Goal: Find specific page/section: Find specific page/section

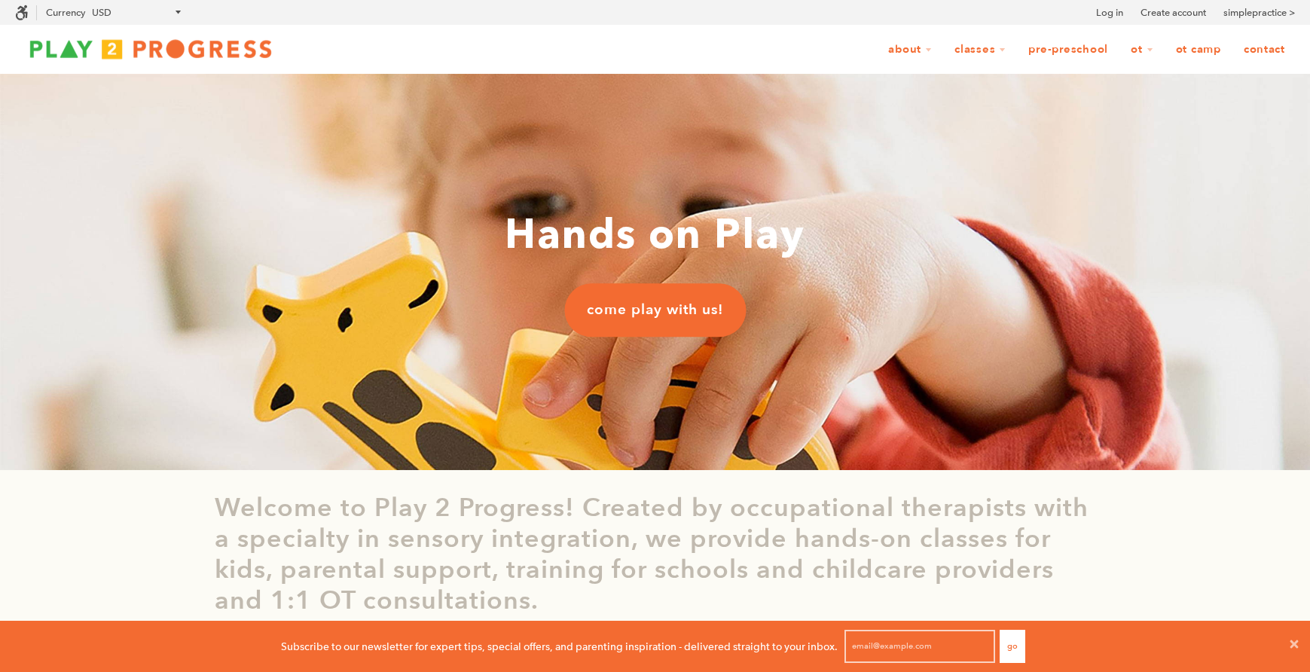
scroll to position [12, 12]
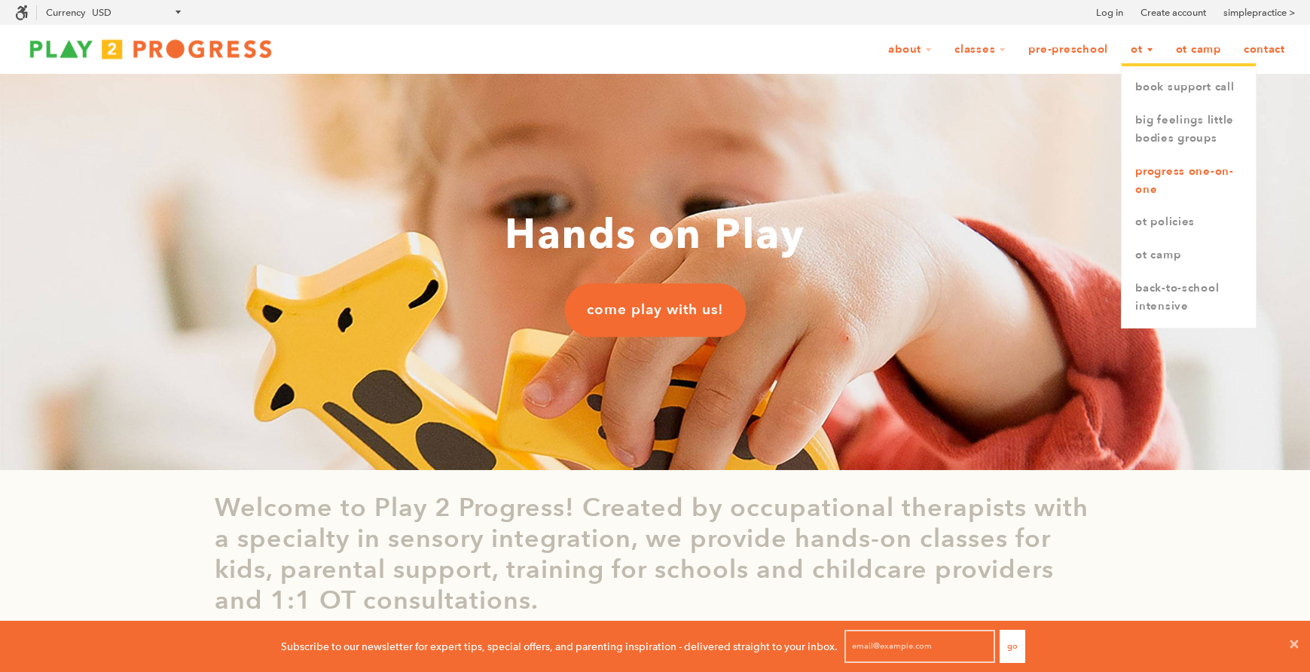
click at [1152, 188] on link "Progress One-on-One" at bounding box center [1189, 180] width 134 height 51
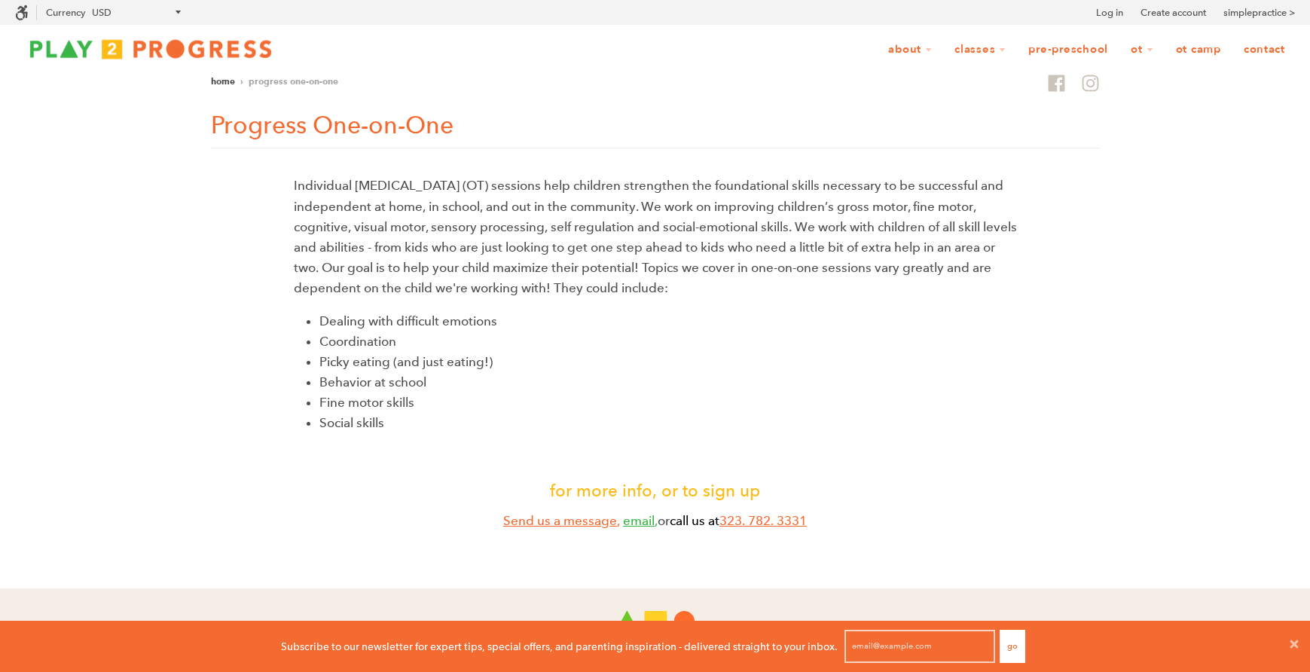
scroll to position [12, 12]
click at [551, 522] on link "Send us a message" at bounding box center [560, 521] width 114 height 16
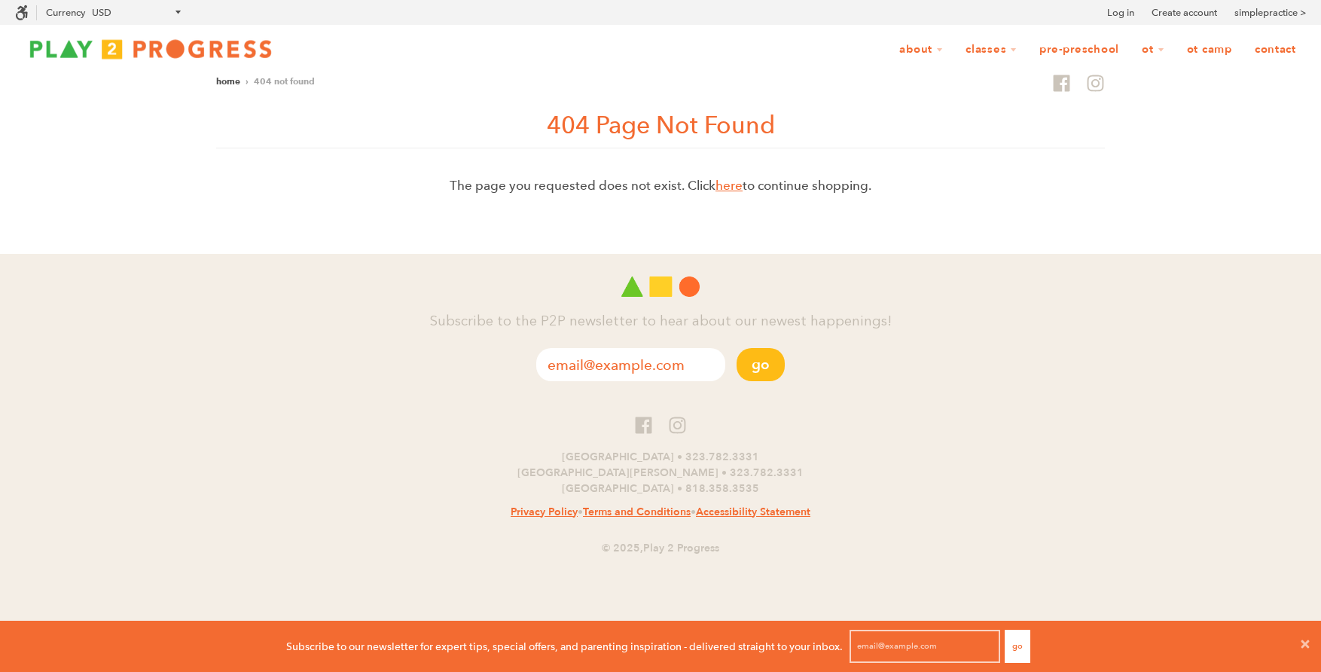
scroll to position [1, 12]
click at [728, 188] on link "here" at bounding box center [729, 186] width 27 height 16
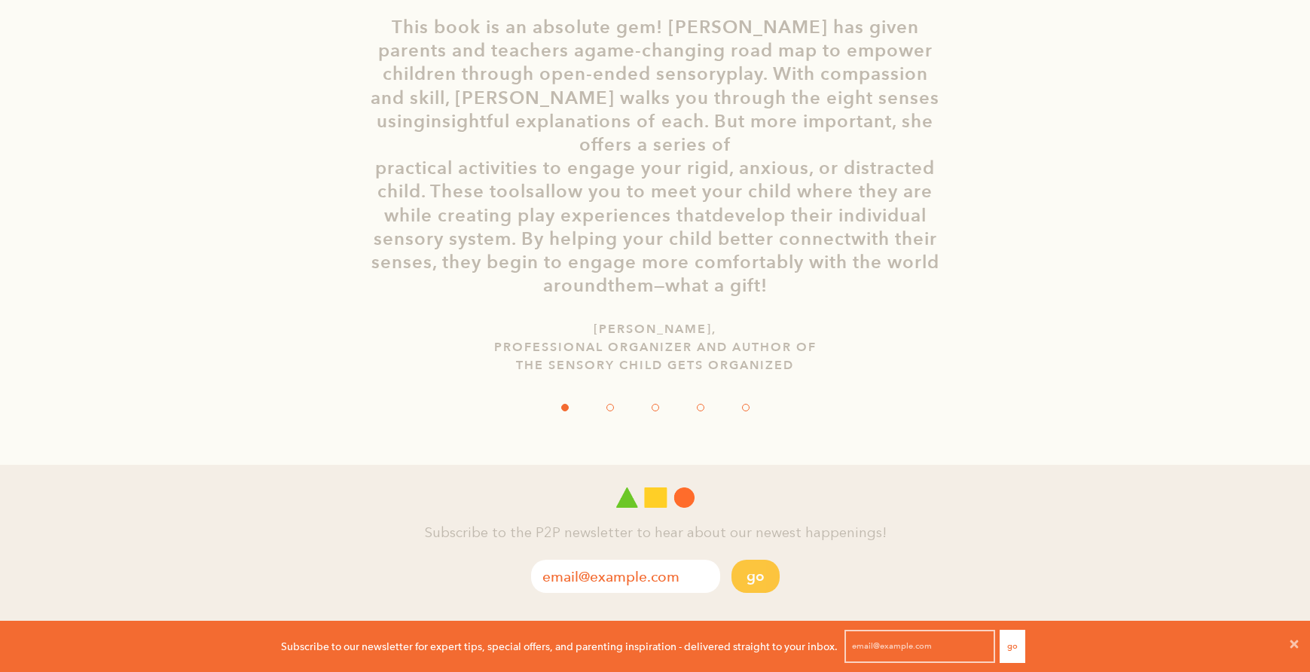
scroll to position [2999, 0]
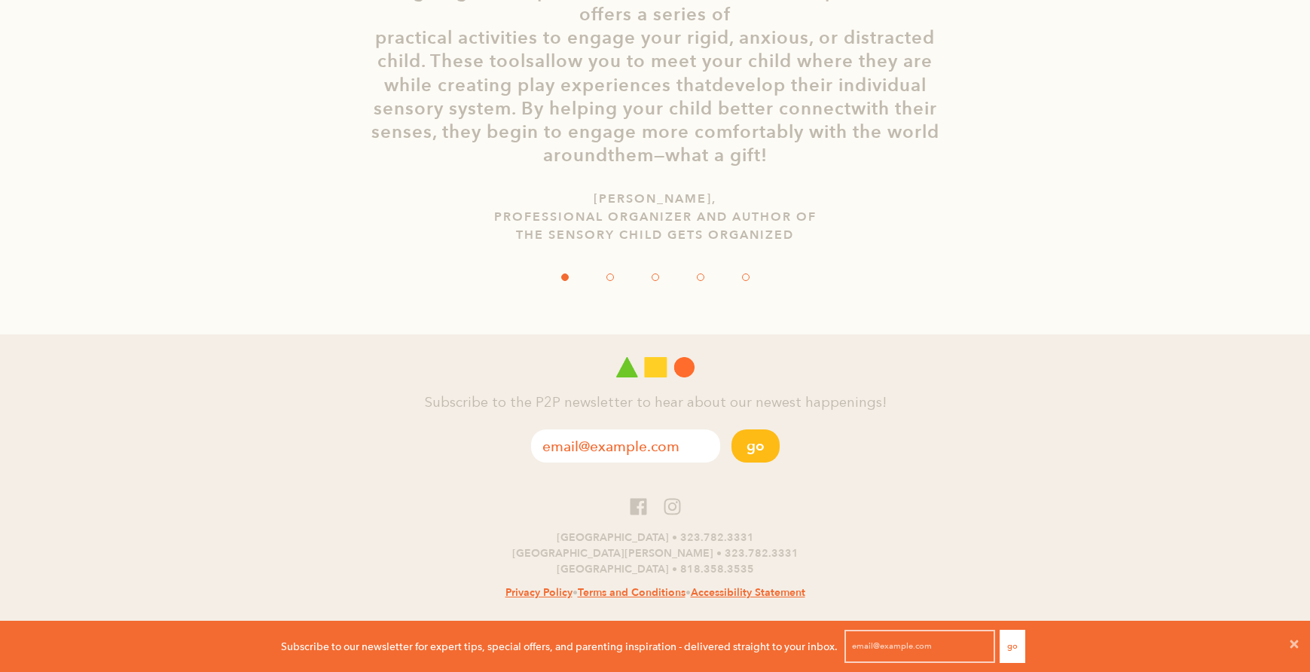
click at [17, 595] on div "West Hollywood • 323.782.3331 Santa Monica • 323.782.3331 Studio City • 818.358…" at bounding box center [655, 555] width 1310 height 177
